Goal: Task Accomplishment & Management: Manage account settings

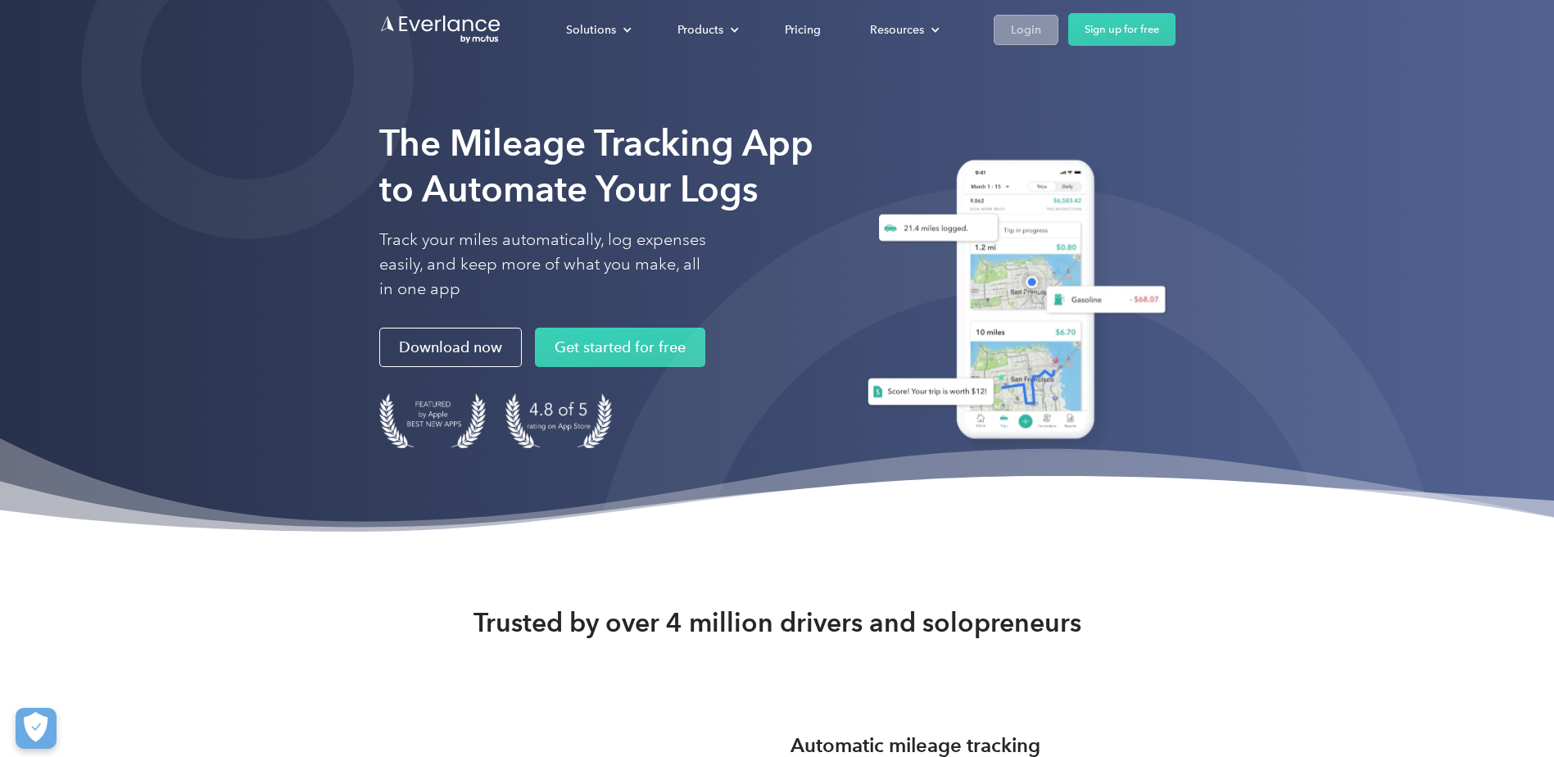
click at [1036, 34] on div "Login" at bounding box center [1026, 30] width 30 height 20
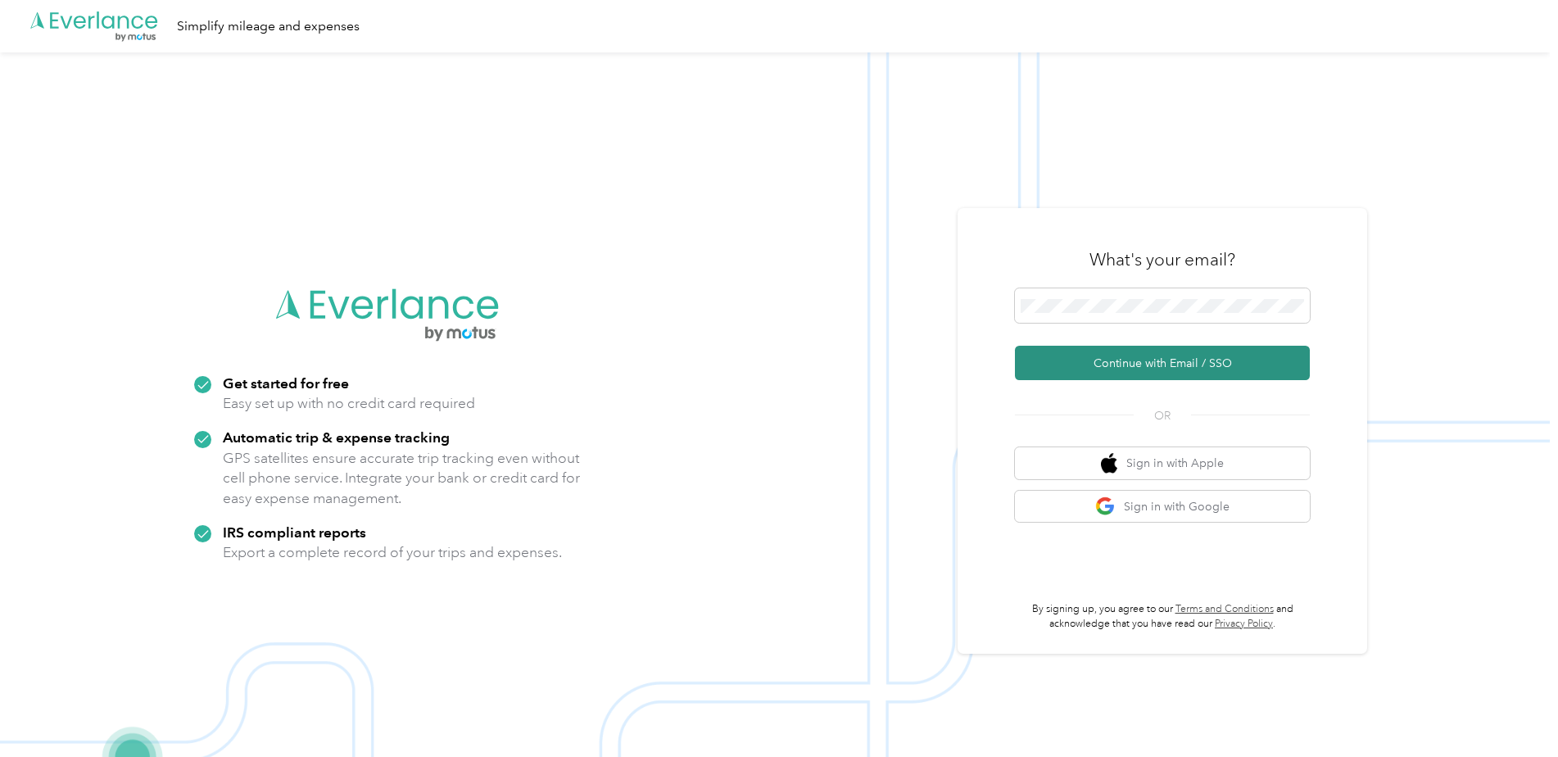
click at [1165, 356] on button "Continue with Email / SSO" at bounding box center [1162, 363] width 295 height 34
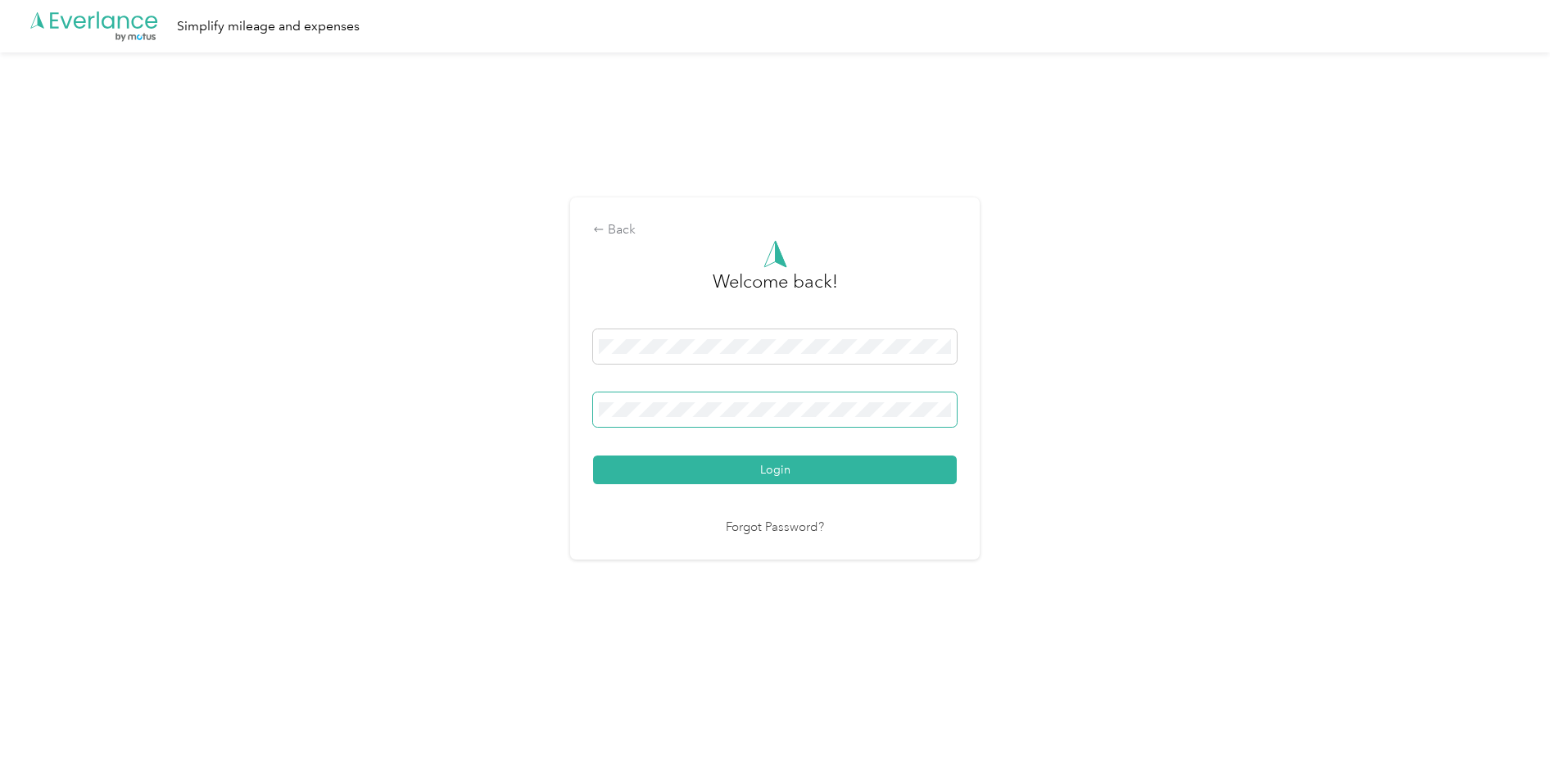
click at [593, 456] on button "Login" at bounding box center [775, 470] width 364 height 29
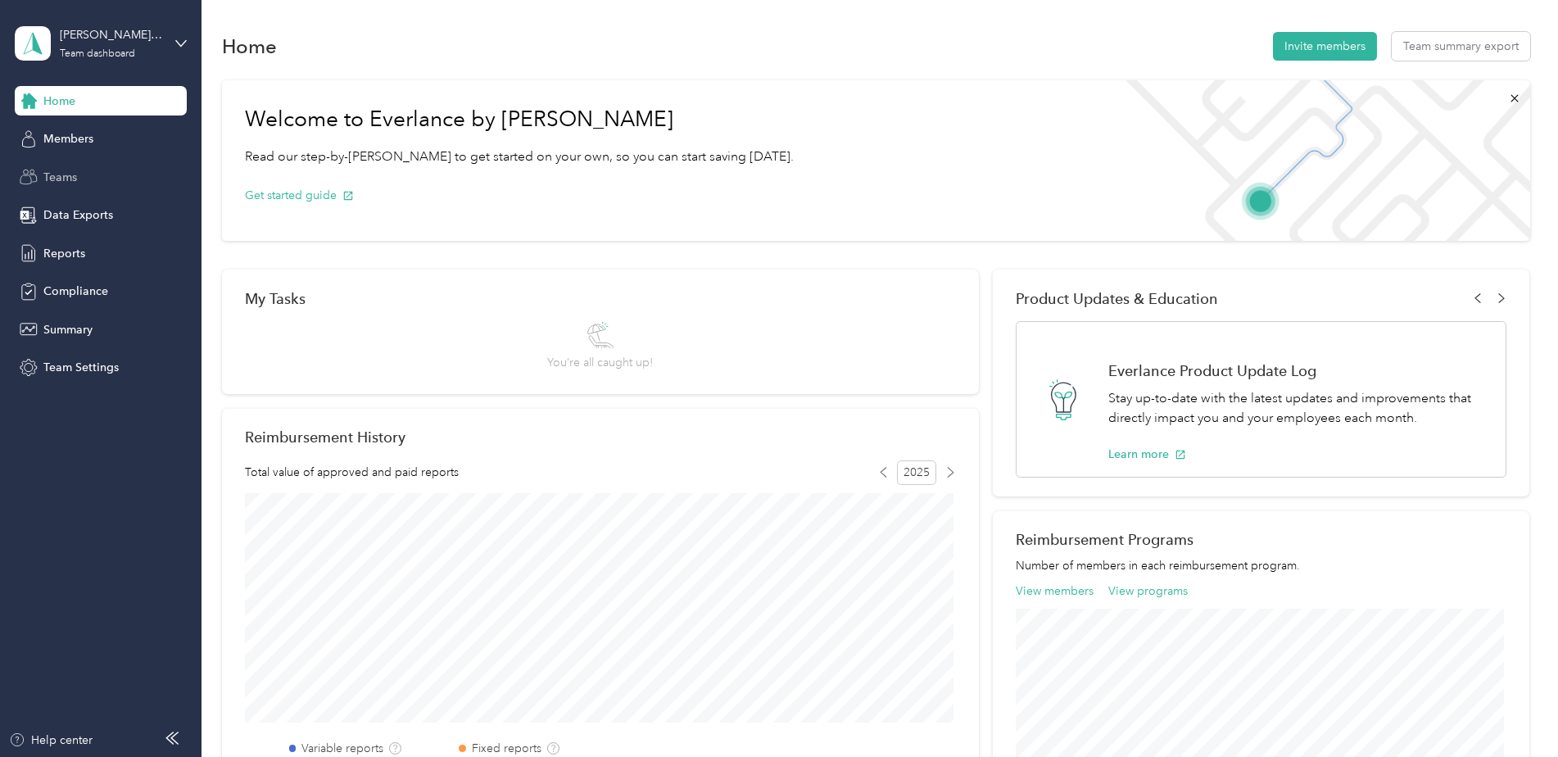
click at [66, 174] on span "Teams" at bounding box center [60, 177] width 34 height 17
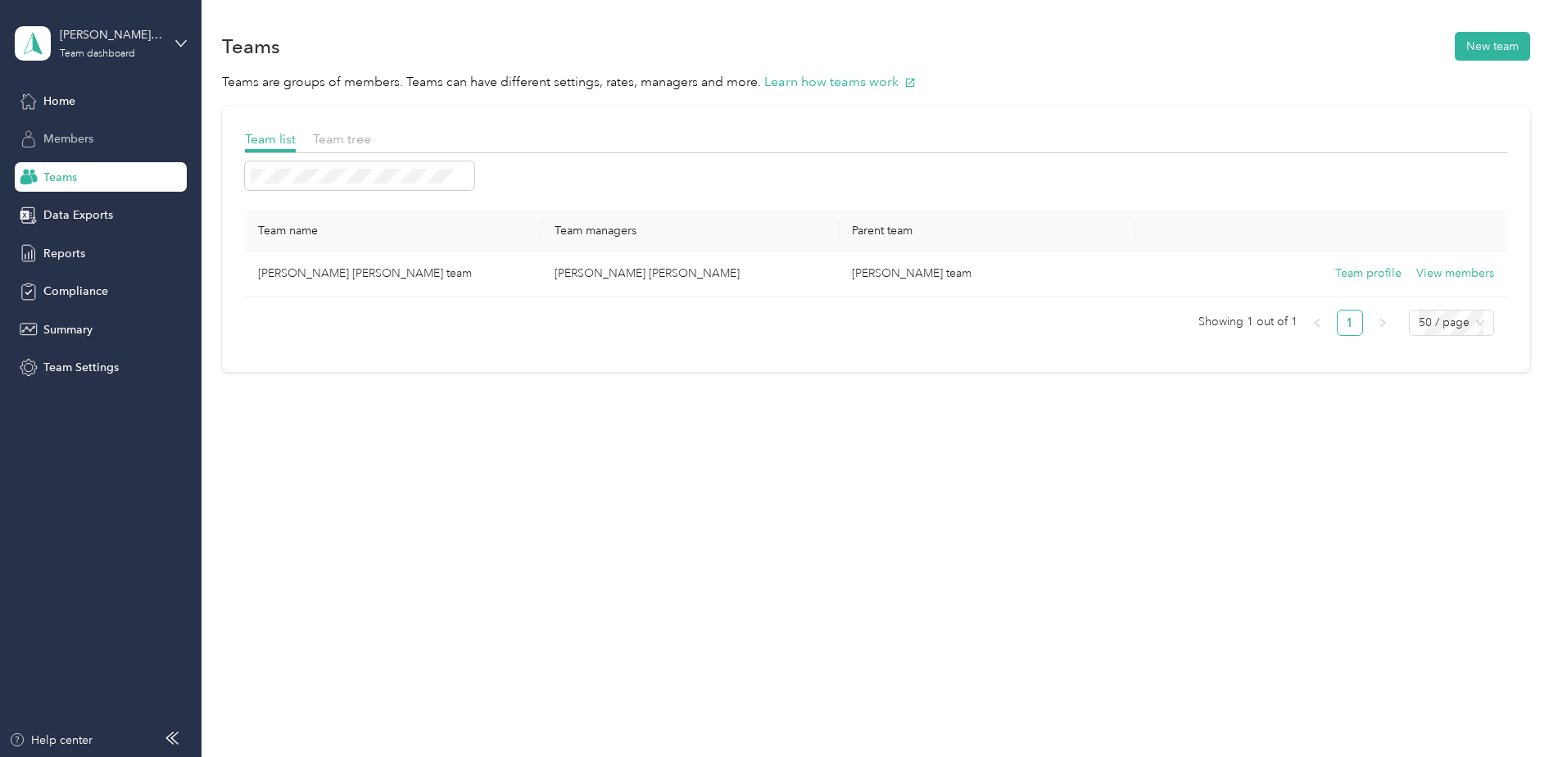
click at [88, 143] on span "Members" at bounding box center [68, 138] width 50 height 17
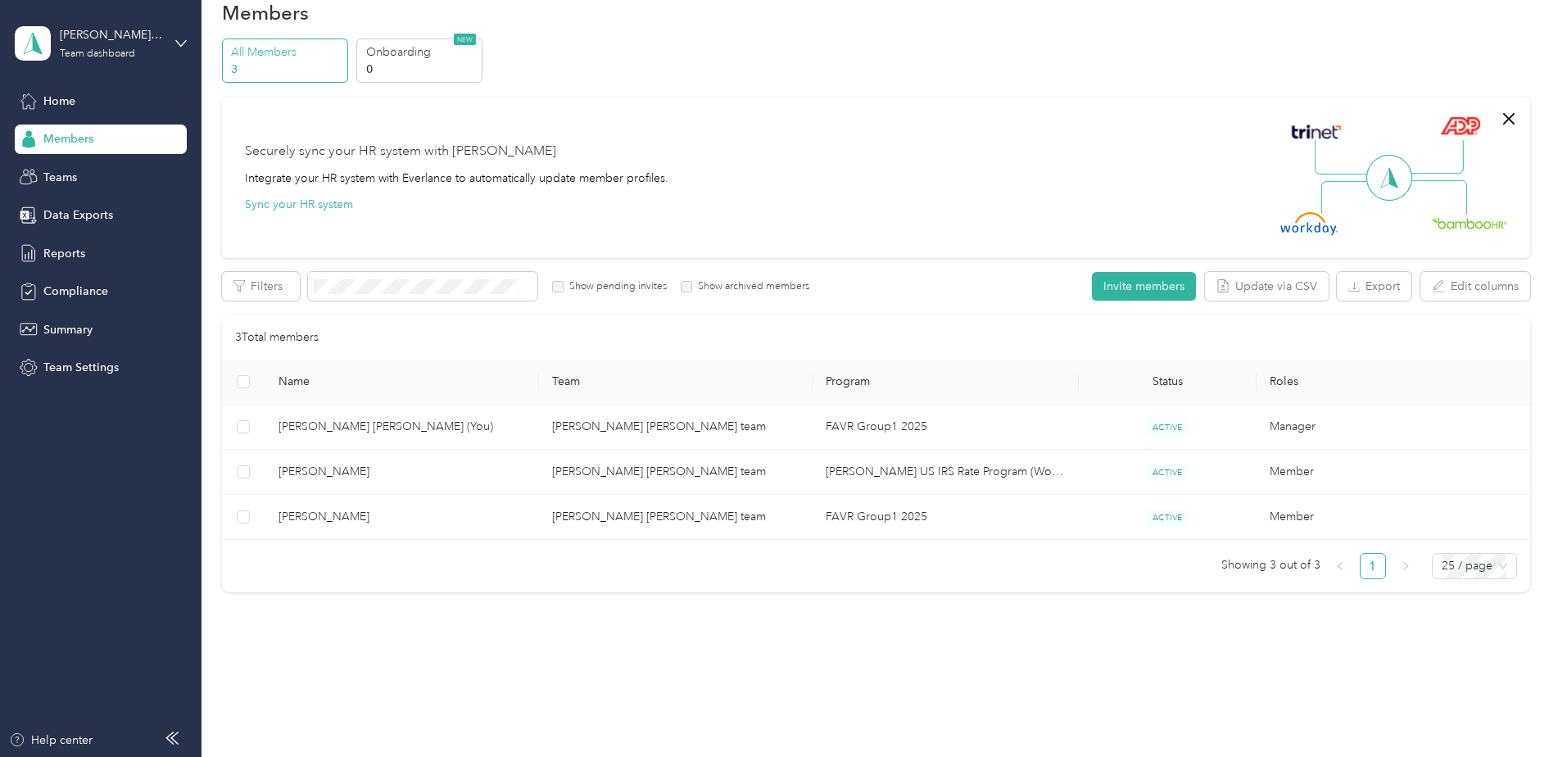
scroll to position [52, 0]
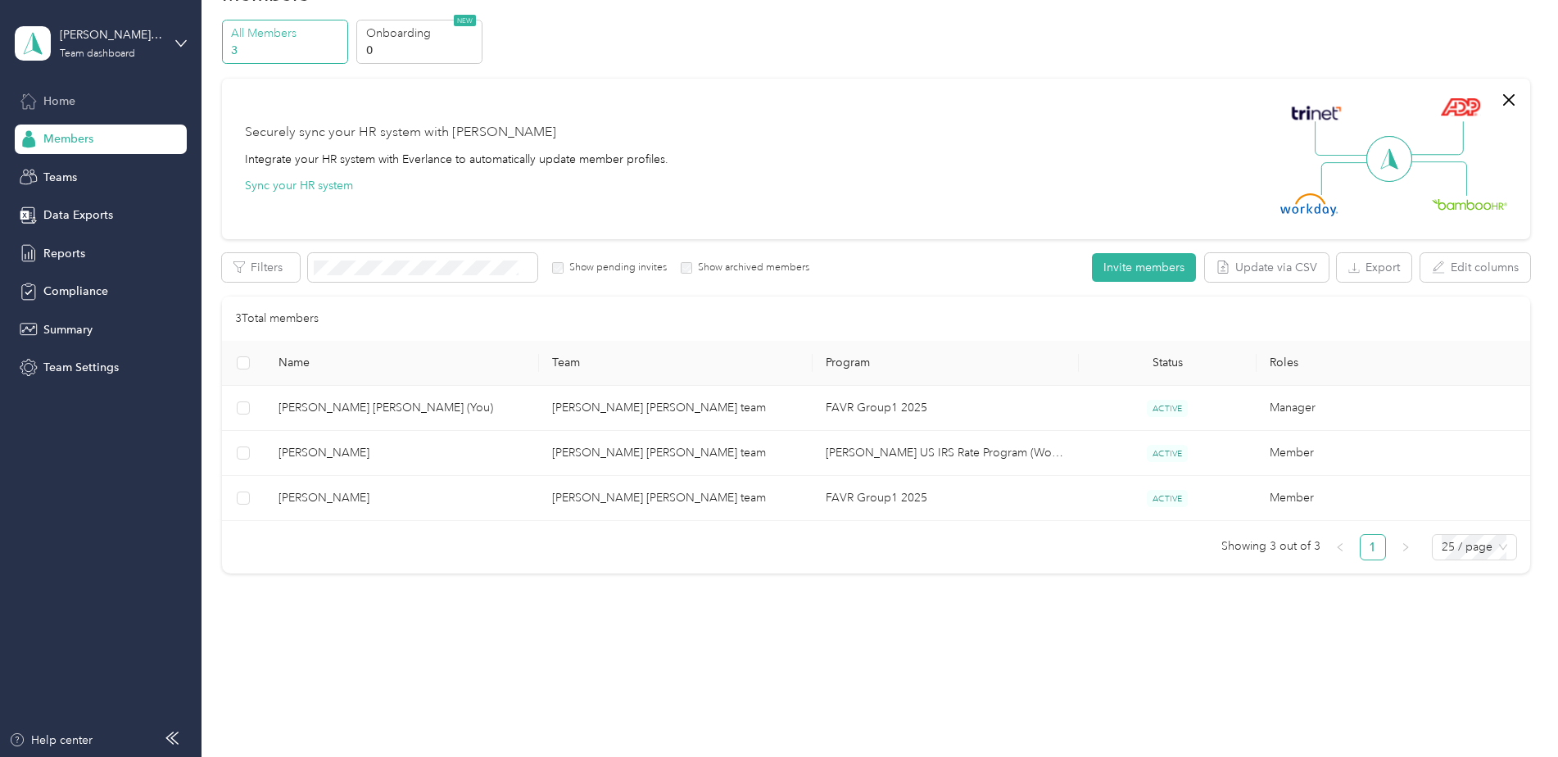
click at [83, 102] on div "Home" at bounding box center [101, 100] width 172 height 29
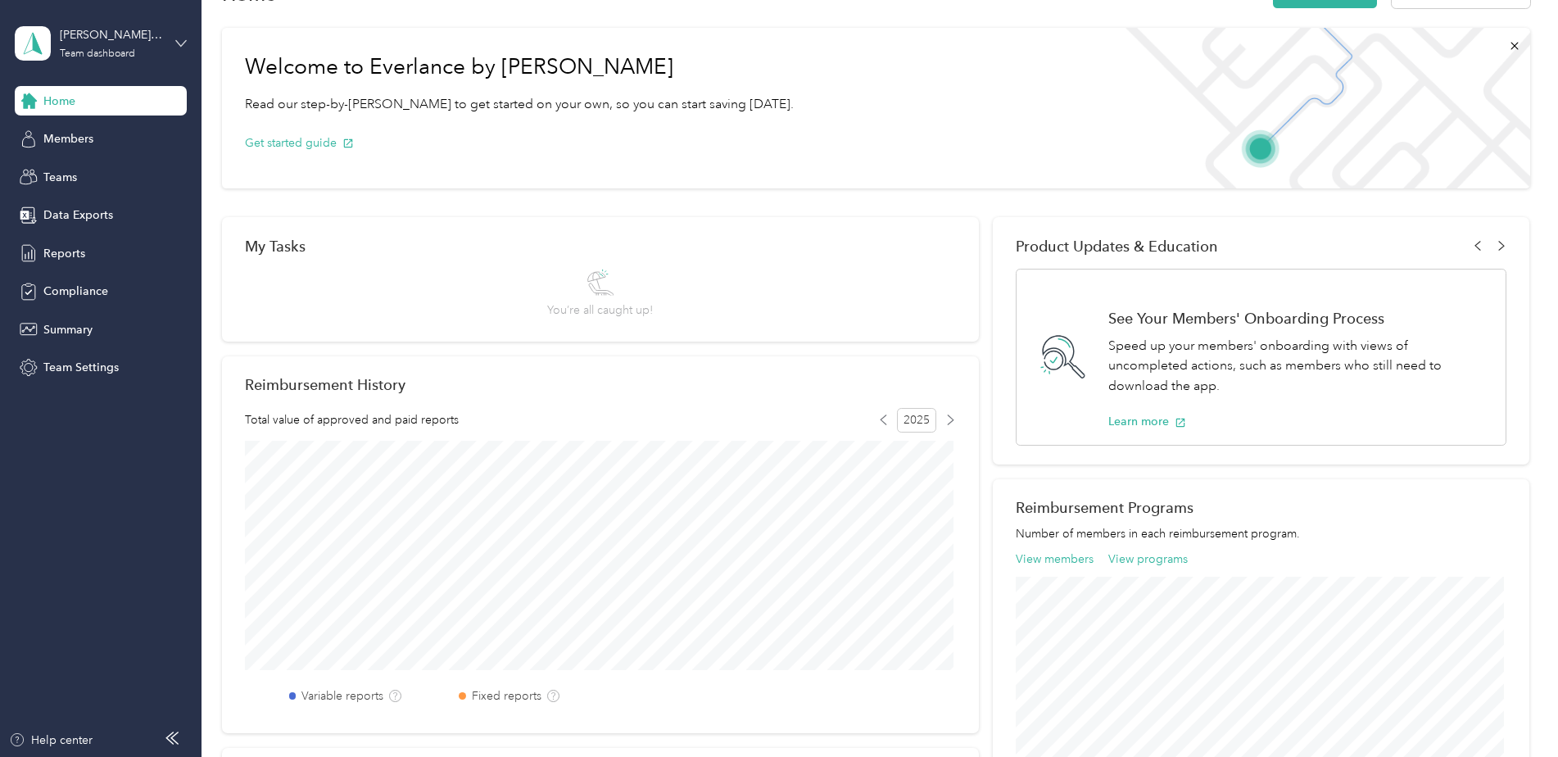
click at [185, 43] on icon at bounding box center [180, 43] width 11 height 11
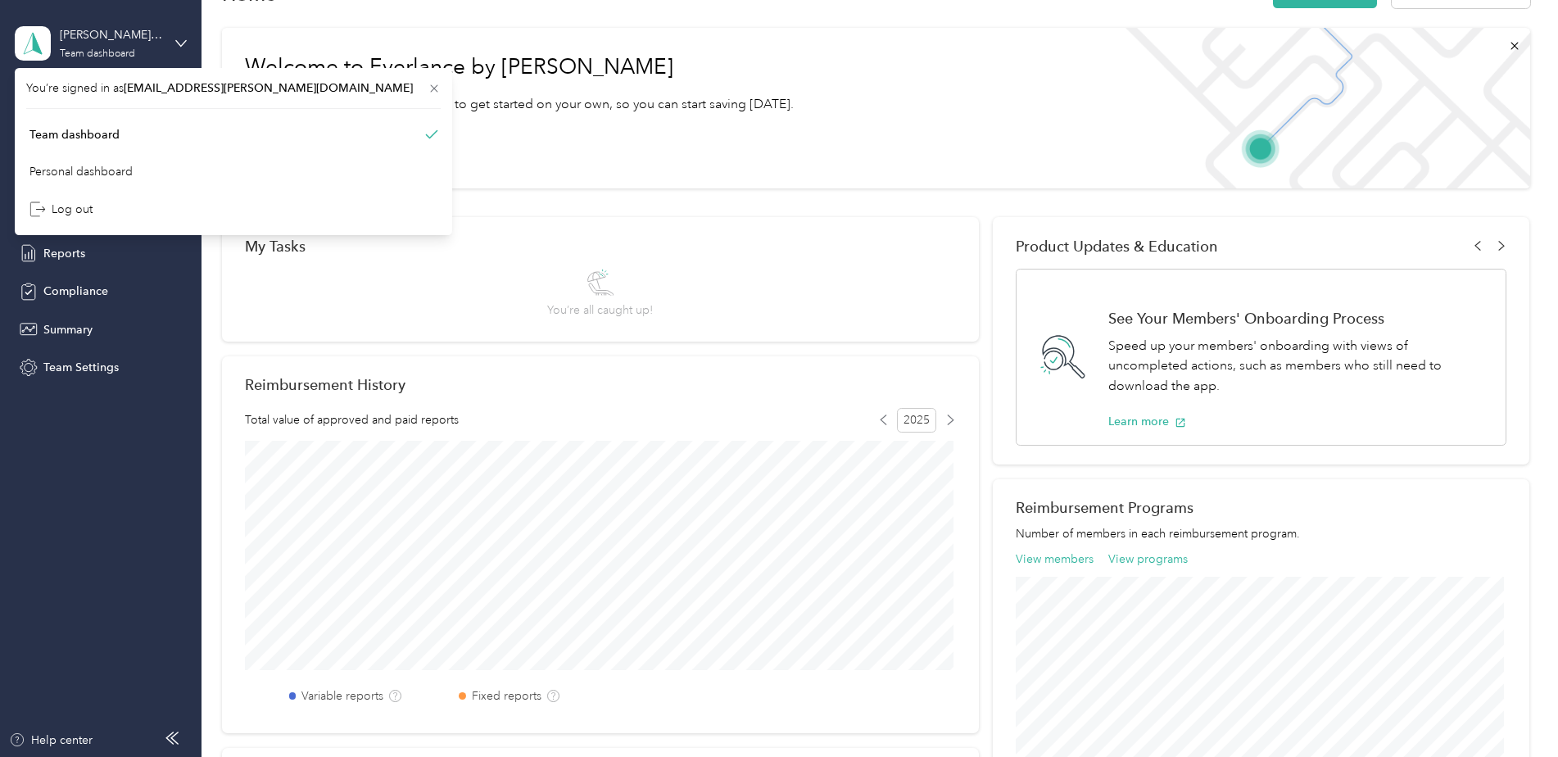
click at [715, 141] on div "Get started guide" at bounding box center [519, 142] width 549 height 57
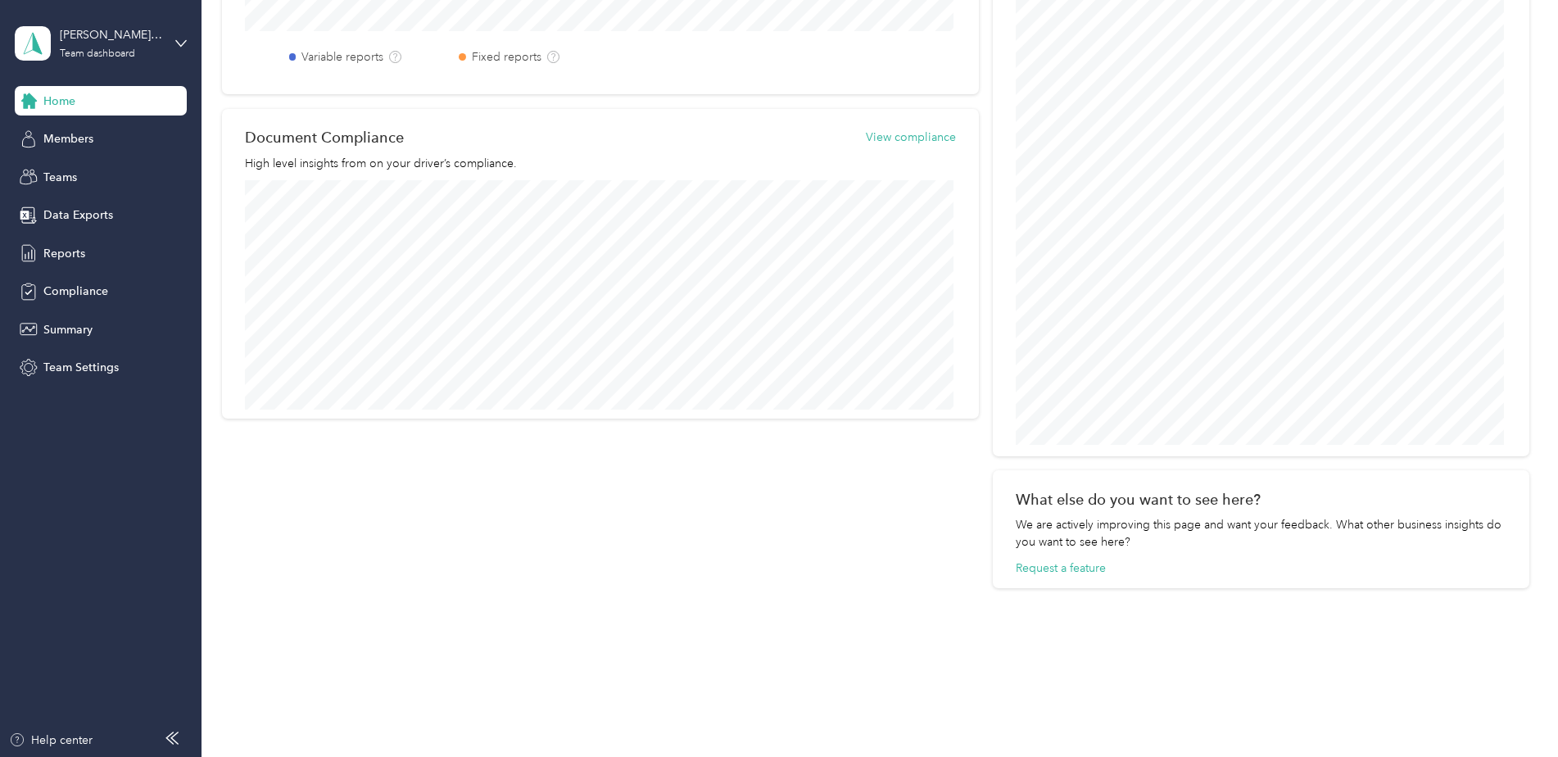
scroll to position [610, 0]
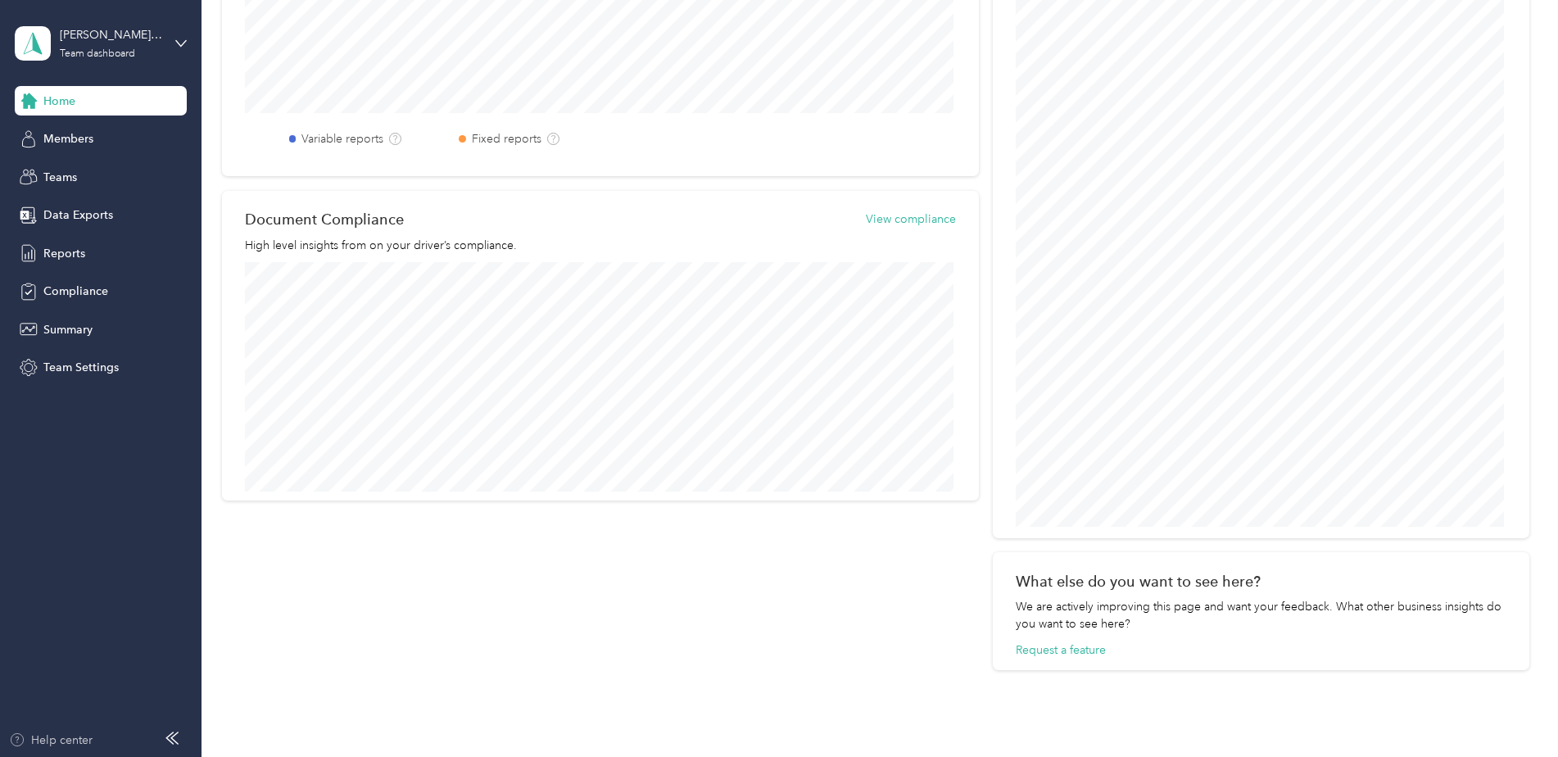
click at [60, 742] on div "Help center" at bounding box center [51, 740] width 84 height 17
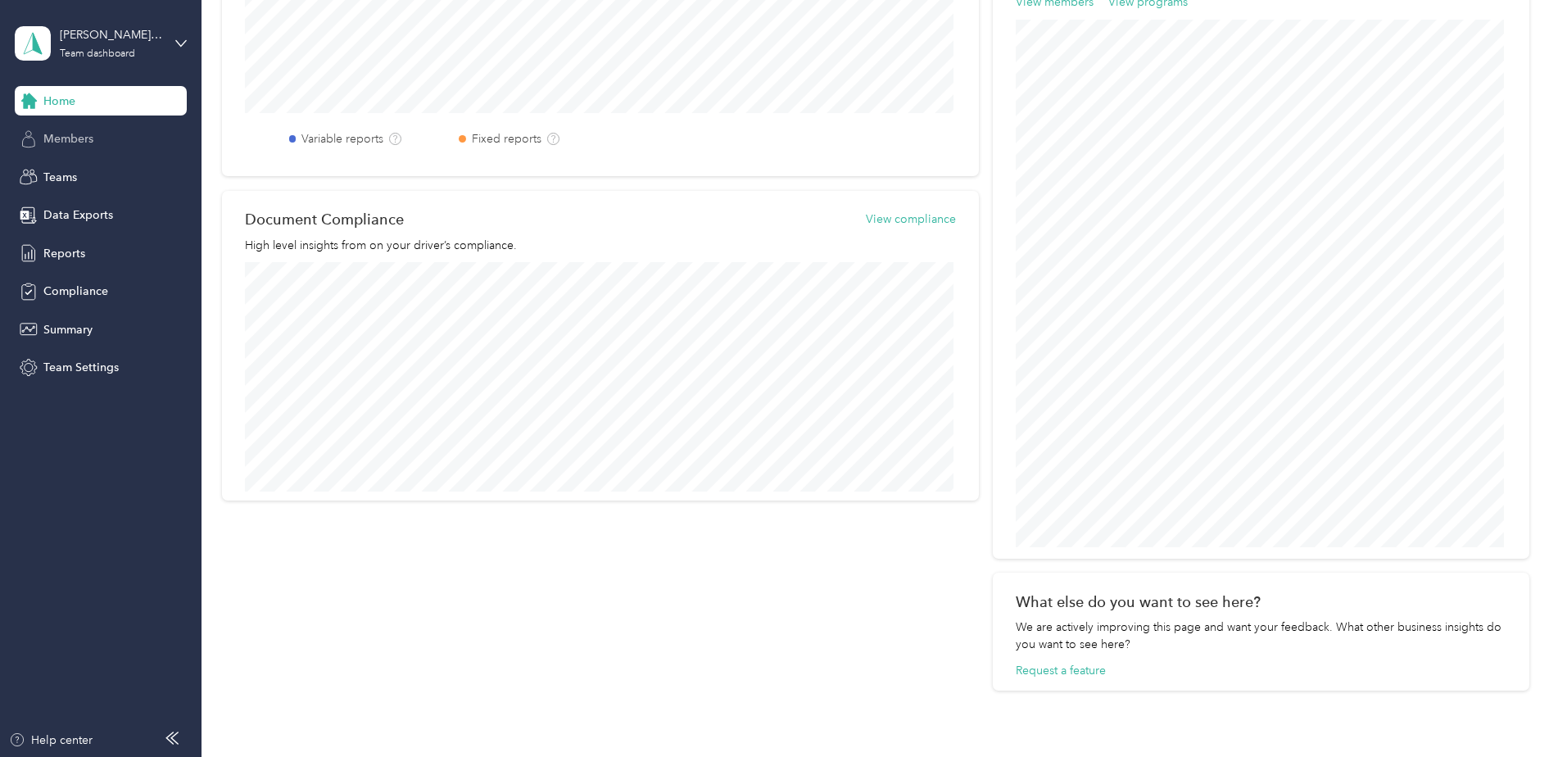
click at [63, 135] on span "Members" at bounding box center [68, 138] width 50 height 17
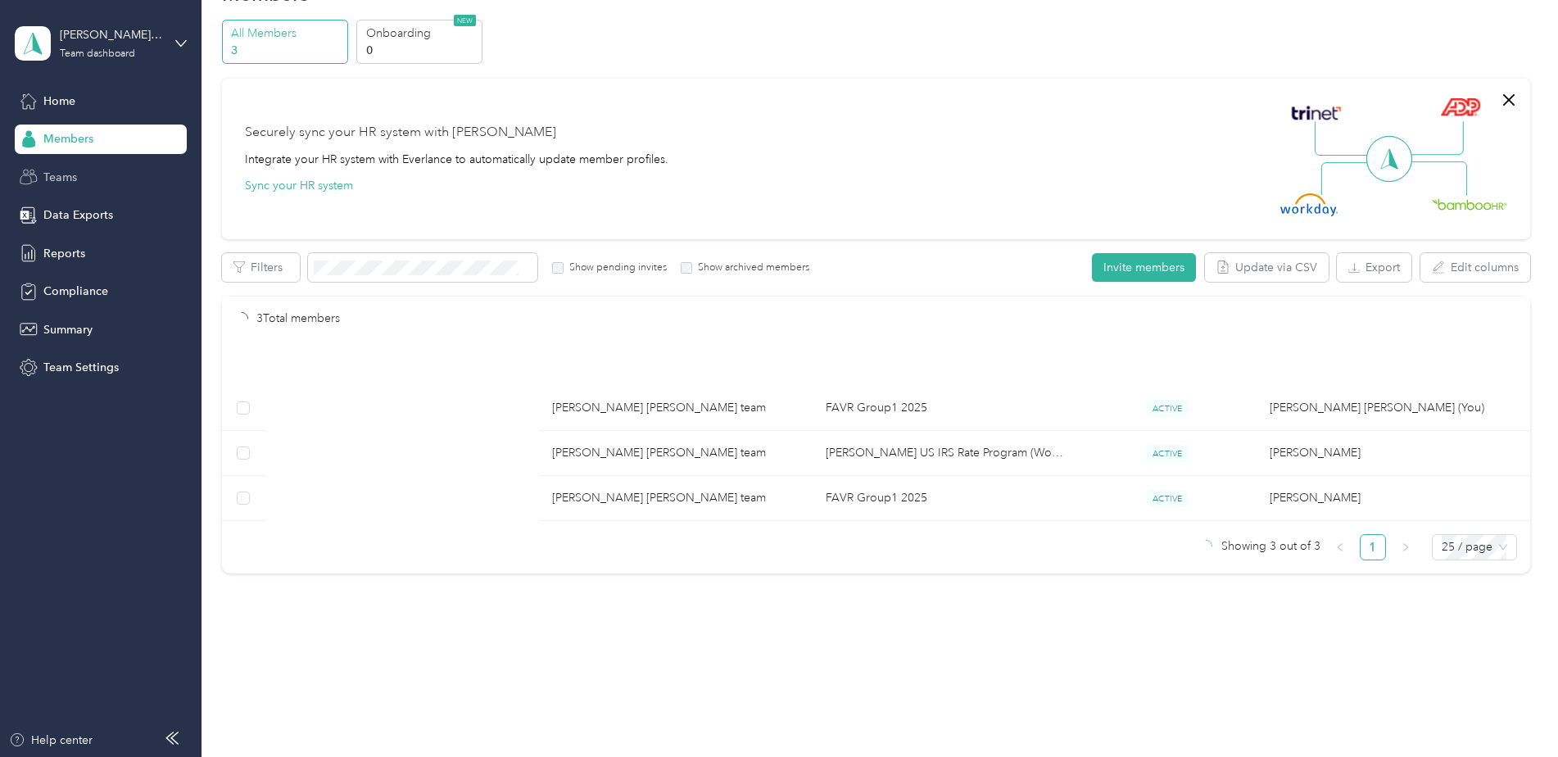
scroll to position [52, 0]
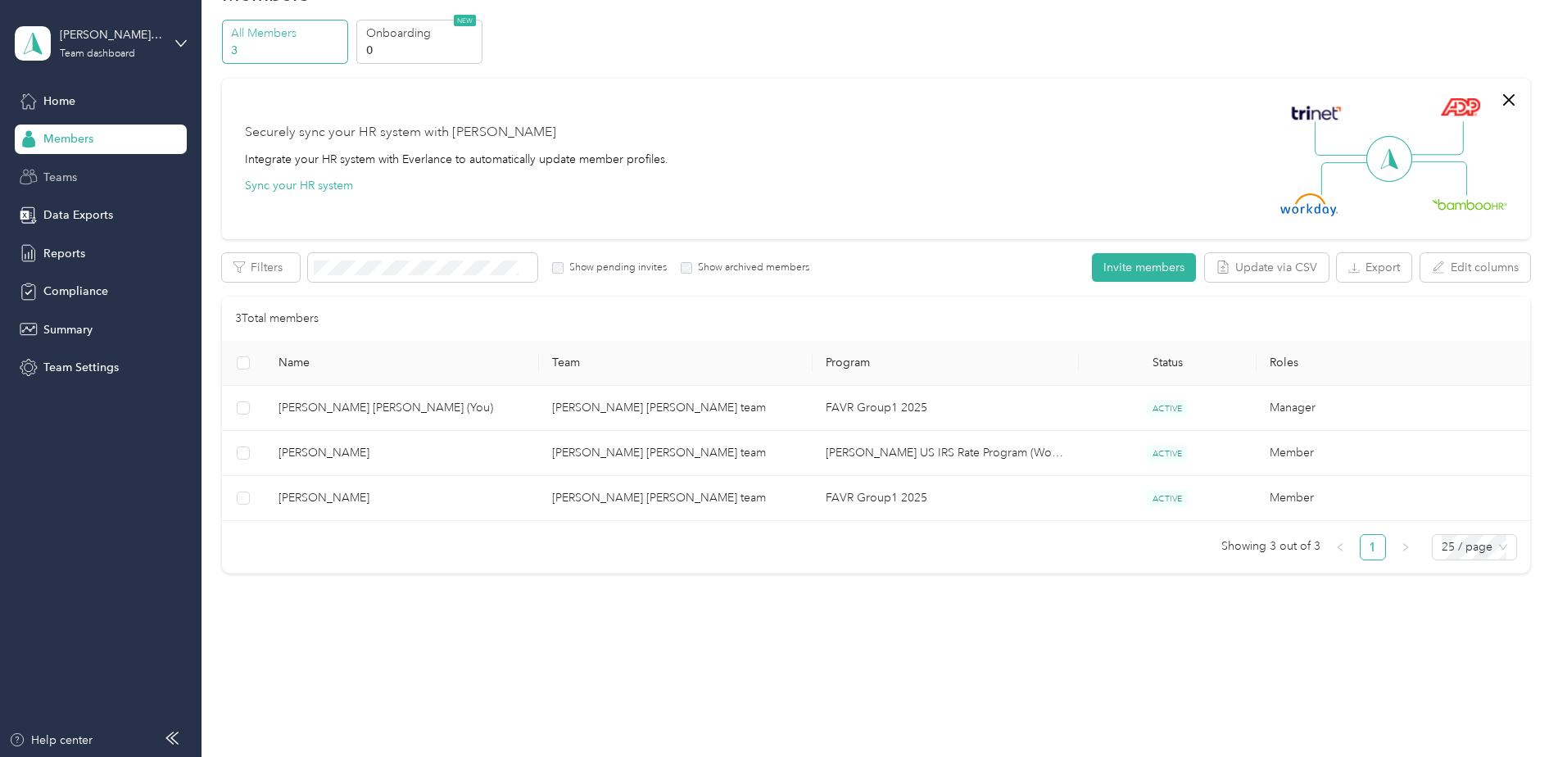
click at [57, 173] on span "Teams" at bounding box center [60, 177] width 34 height 17
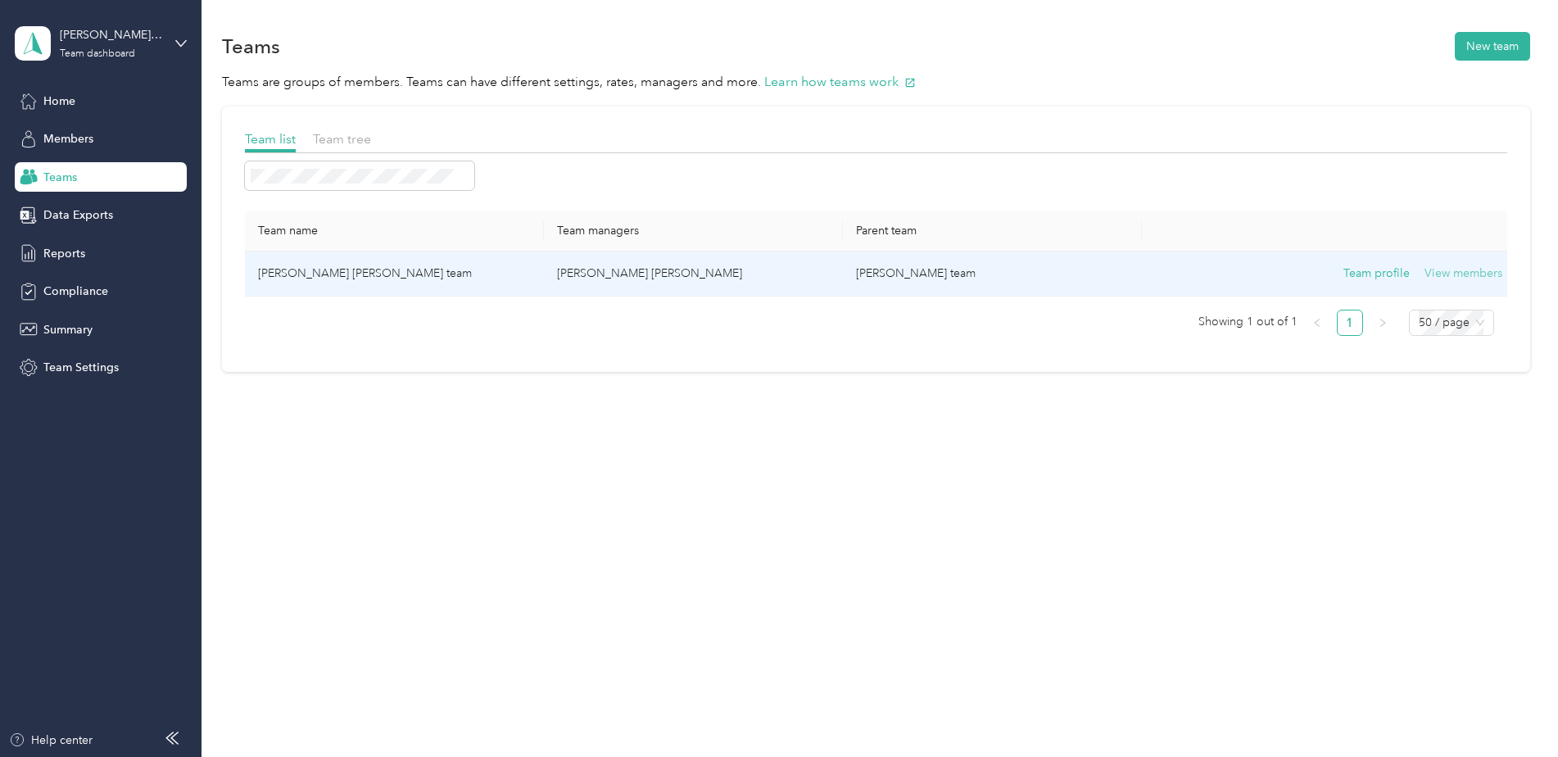
click at [1481, 267] on button "View members" at bounding box center [1464, 274] width 78 height 18
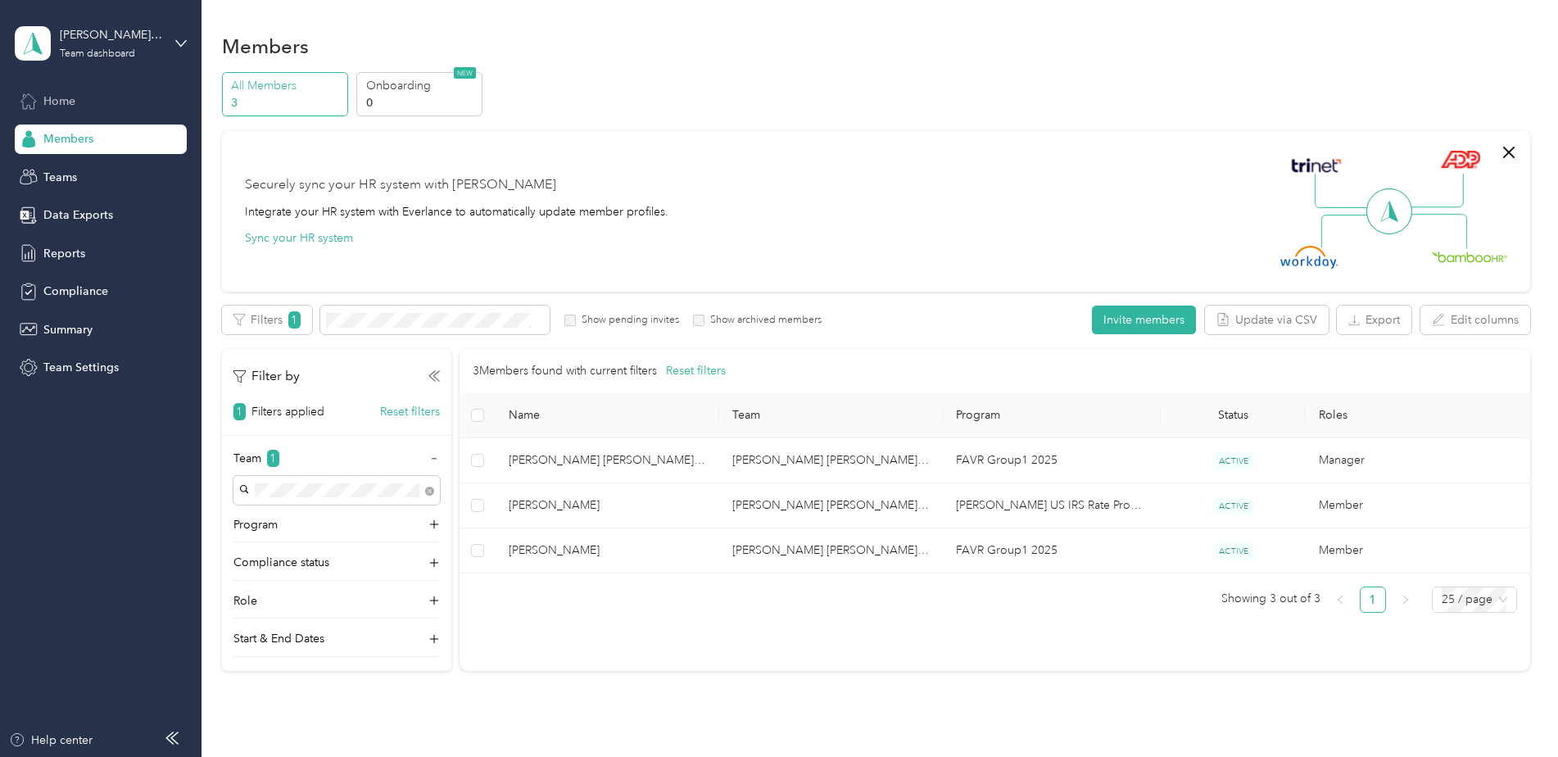
click at [60, 96] on span "Home" at bounding box center [59, 101] width 32 height 17
